Goal: Information Seeking & Learning: Learn about a topic

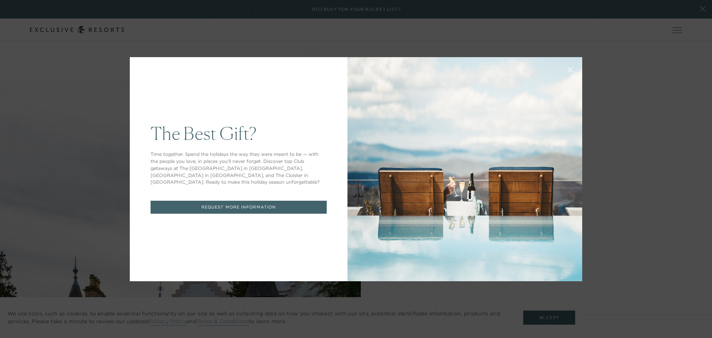
click at [42, 103] on div "The Best Gift? Time together. Spend the holidays the way they were meant to be …" at bounding box center [356, 169] width 712 height 338
click at [569, 70] on icon at bounding box center [571, 70] width 6 height 6
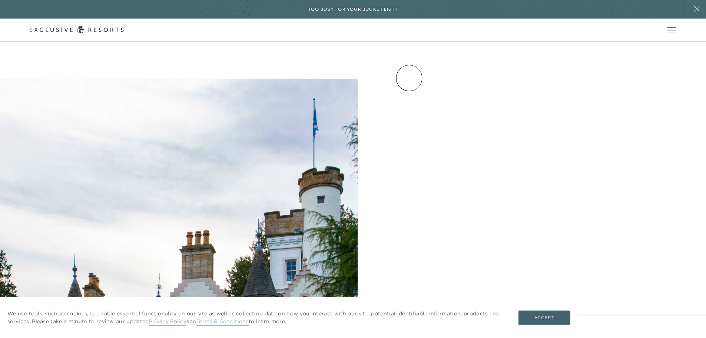
click at [0, 0] on link "Experience Collection" at bounding box center [0, 0] width 0 height 0
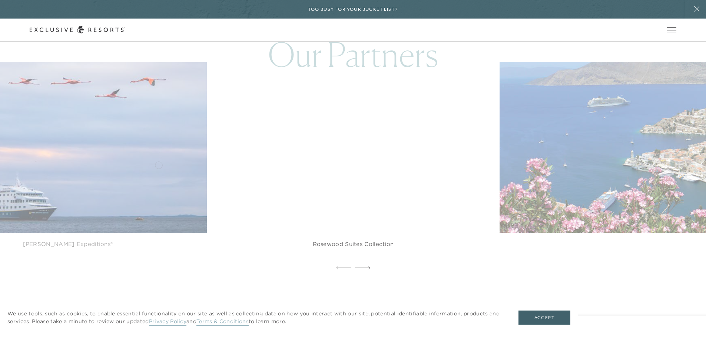
scroll to position [2076, 0]
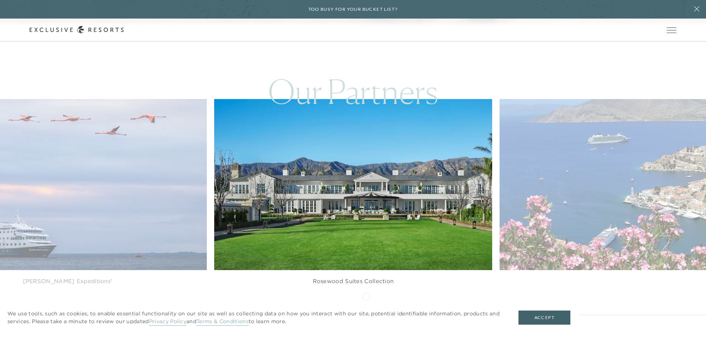
click at [366, 303] on icon at bounding box center [362, 304] width 15 height 3
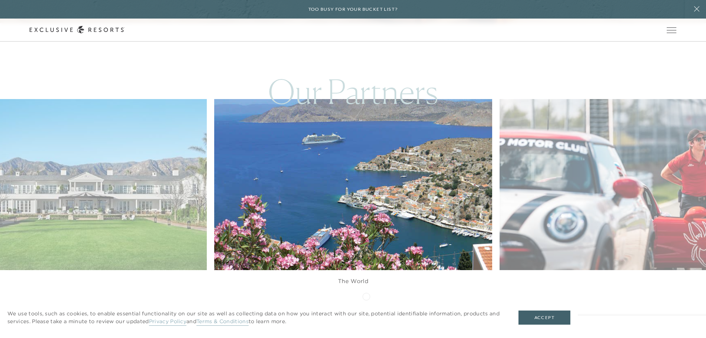
click at [366, 303] on icon at bounding box center [362, 304] width 15 height 3
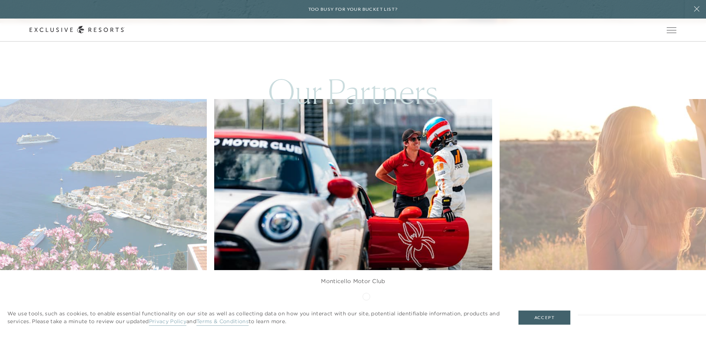
click at [366, 303] on icon at bounding box center [362, 304] width 15 height 3
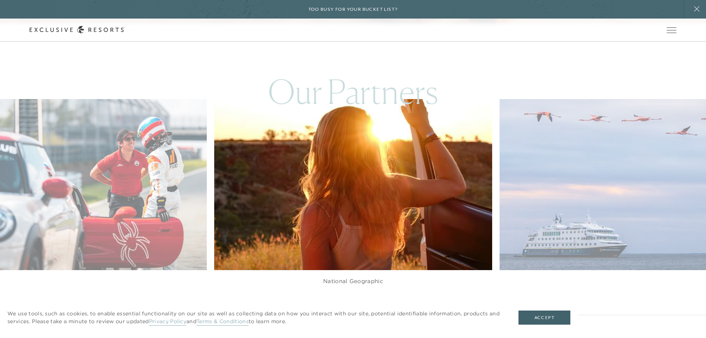
click at [366, 303] on icon at bounding box center [362, 304] width 15 height 3
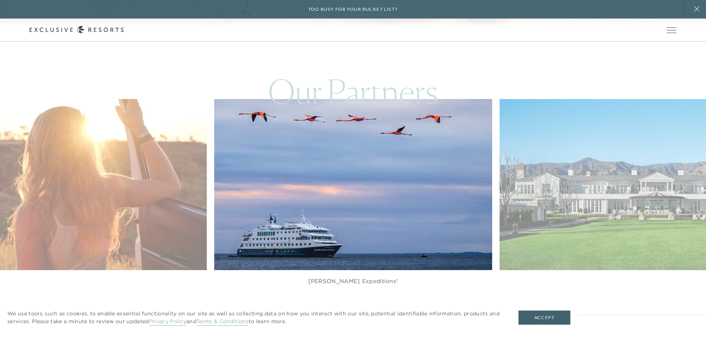
click at [366, 303] on icon at bounding box center [362, 304] width 15 height 3
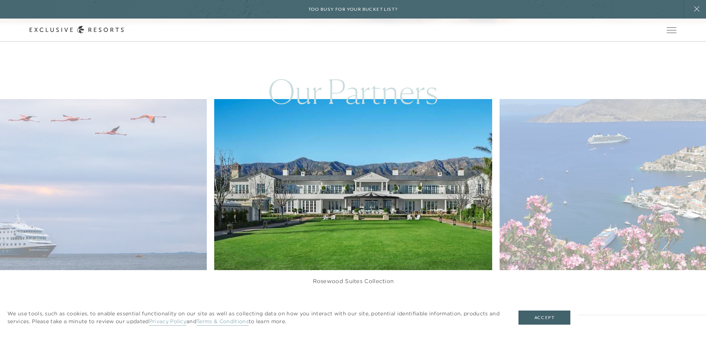
click at [366, 303] on icon at bounding box center [362, 304] width 15 height 3
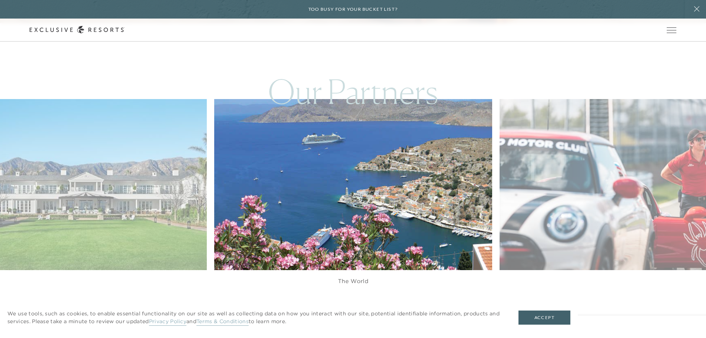
click at [366, 303] on icon at bounding box center [362, 304] width 15 height 3
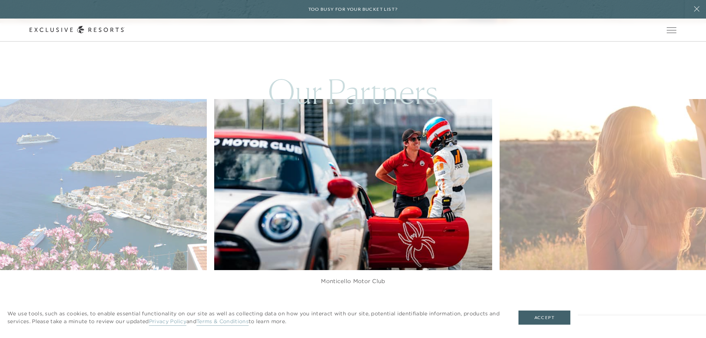
click at [366, 303] on icon at bounding box center [362, 304] width 15 height 3
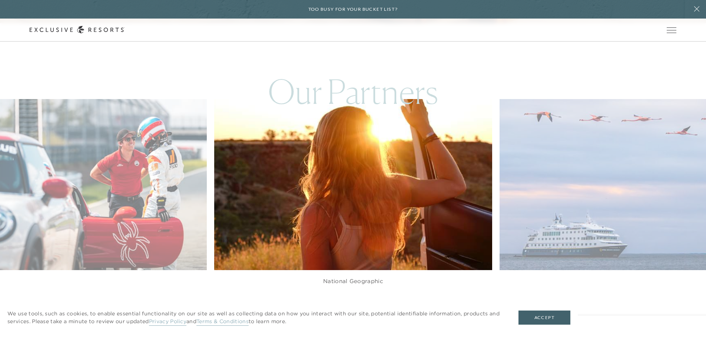
click at [366, 303] on icon at bounding box center [362, 304] width 15 height 3
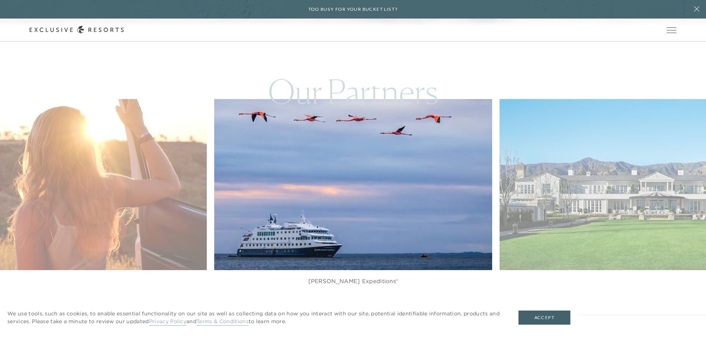
click at [366, 303] on icon at bounding box center [362, 304] width 15 height 3
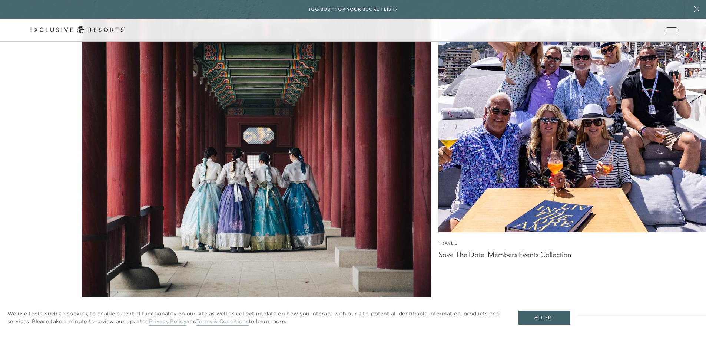
scroll to position [2864, 0]
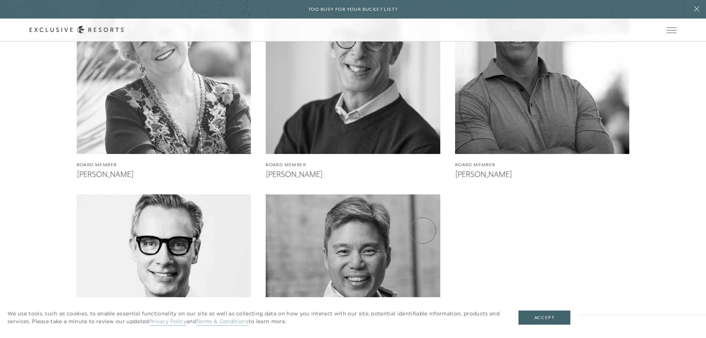
scroll to position [1982, 0]
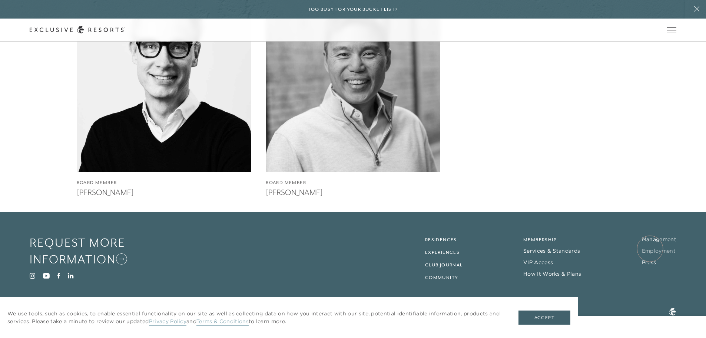
click at [650, 248] on link "Employment" at bounding box center [659, 250] width 34 height 7
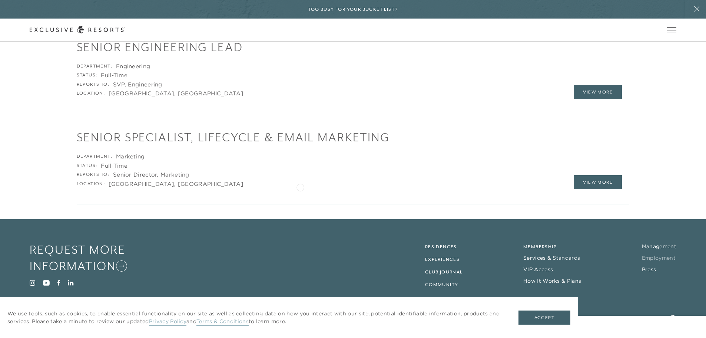
scroll to position [1577, 0]
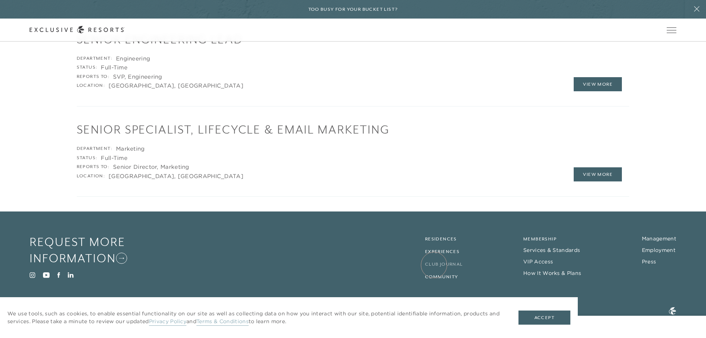
click at [434, 265] on link "Club Journal" at bounding box center [444, 263] width 38 height 5
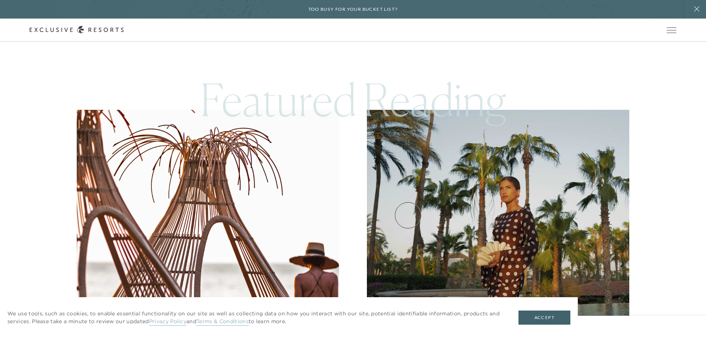
scroll to position [371, 0]
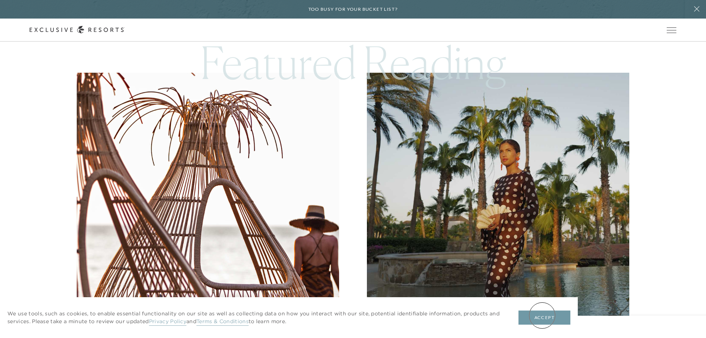
click at [542, 315] on button "Accept" at bounding box center [545, 317] width 52 height 14
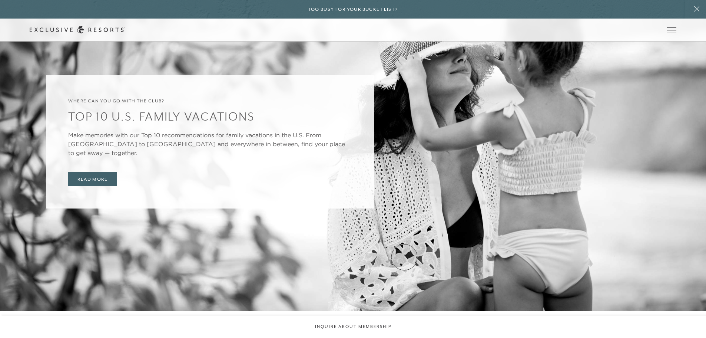
scroll to position [2261, 0]
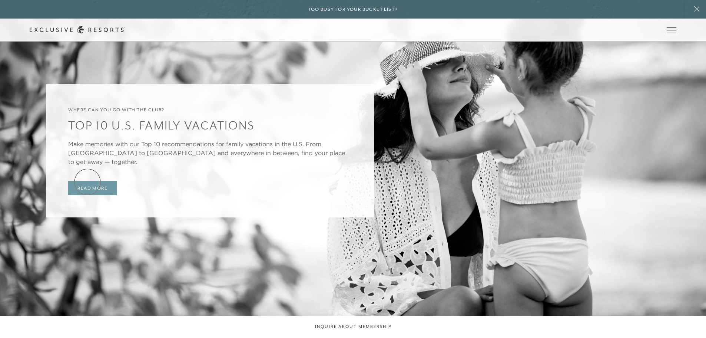
click at [87, 182] on link "Read More" at bounding box center [92, 188] width 49 height 14
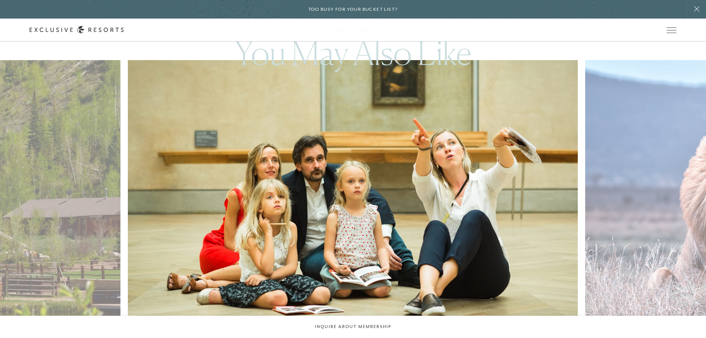
scroll to position [5746, 0]
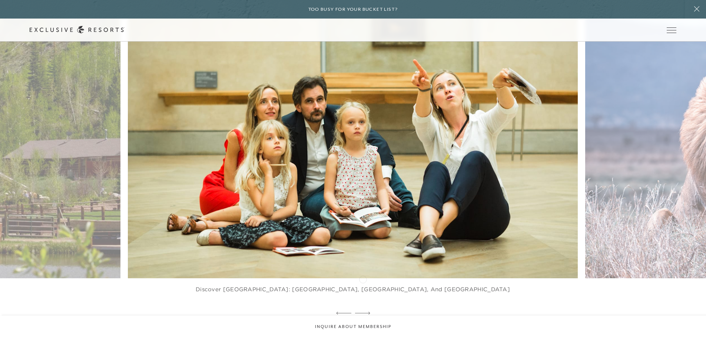
click at [363, 311] on icon at bounding box center [362, 312] width 15 height 3
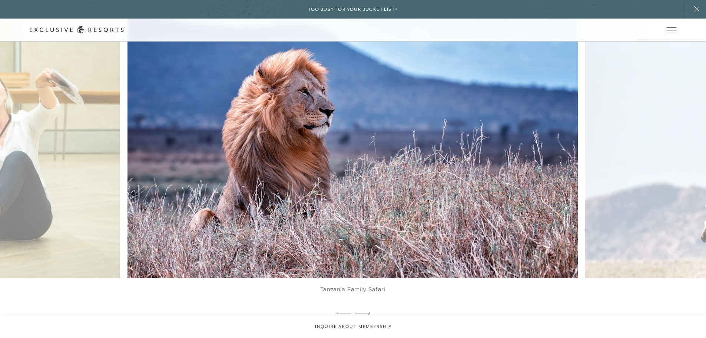
click at [363, 311] on icon at bounding box center [362, 312] width 15 height 3
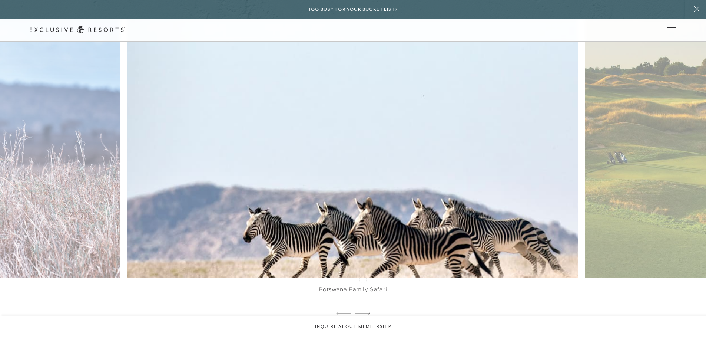
click at [363, 311] on icon at bounding box center [362, 312] width 15 height 3
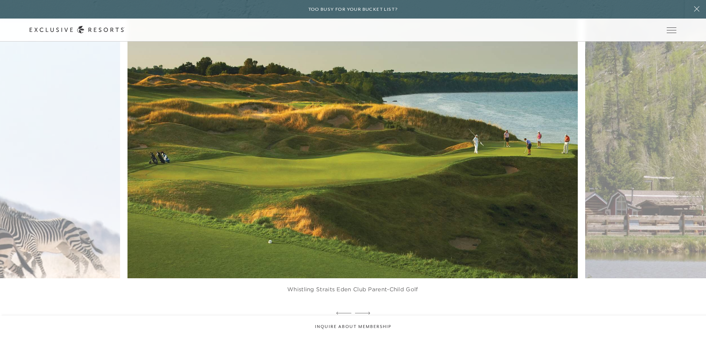
click at [363, 311] on icon at bounding box center [362, 312] width 15 height 3
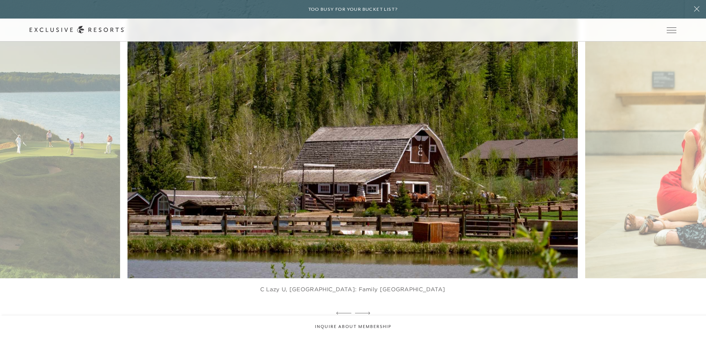
click at [363, 311] on icon at bounding box center [362, 312] width 15 height 3
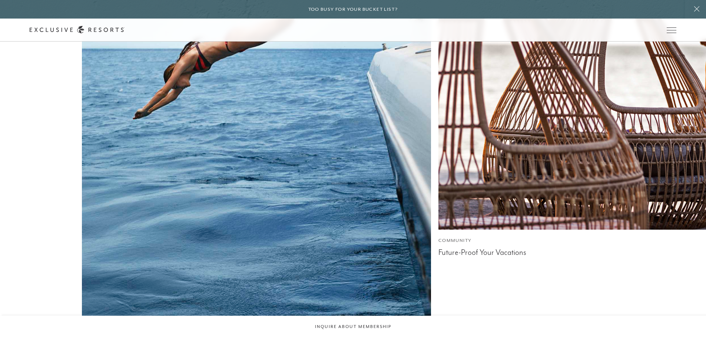
scroll to position [6263, 0]
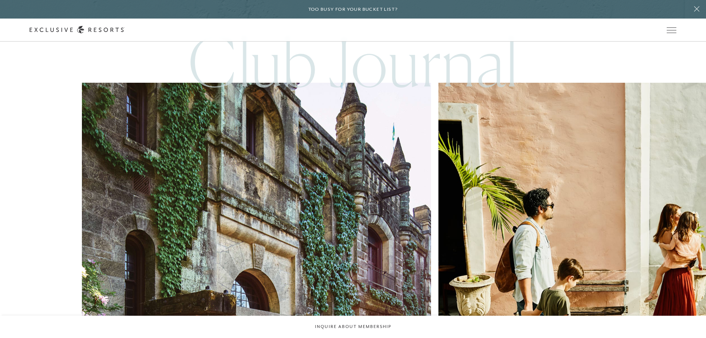
scroll to position [1520, 0]
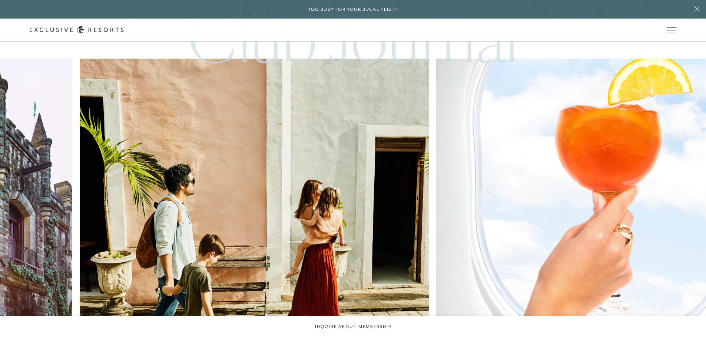
click at [419, 168] on img at bounding box center [611, 233] width 384 height 384
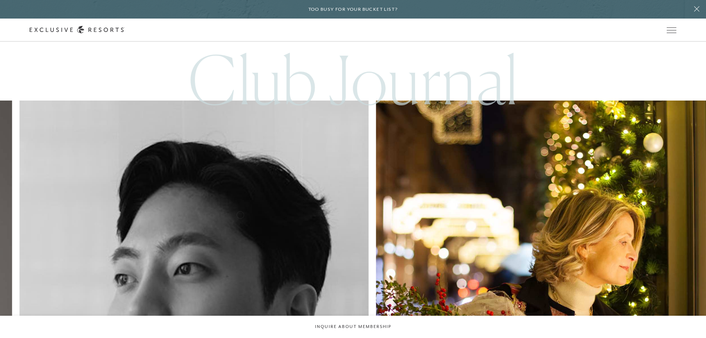
scroll to position [1446, 0]
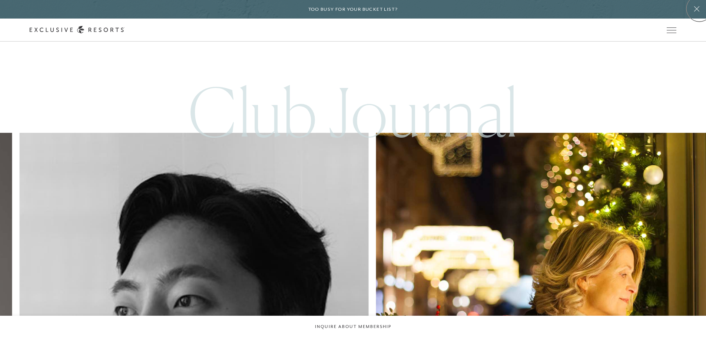
click at [699, 9] on icon at bounding box center [697, 9] width 14 height 6
